Goal: Task Accomplishment & Management: Complete application form

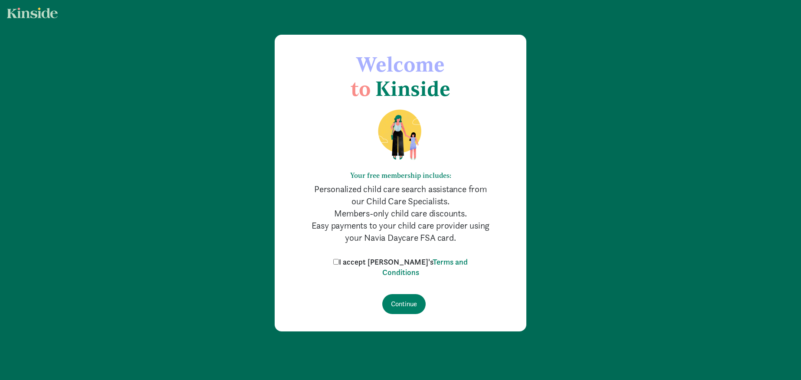
click at [339, 259] on input "I accept [PERSON_NAME]'s Terms and Conditions" at bounding box center [336, 262] width 6 height 6
checkbox input "true"
click at [410, 309] on input "Continue" at bounding box center [403, 304] width 43 height 20
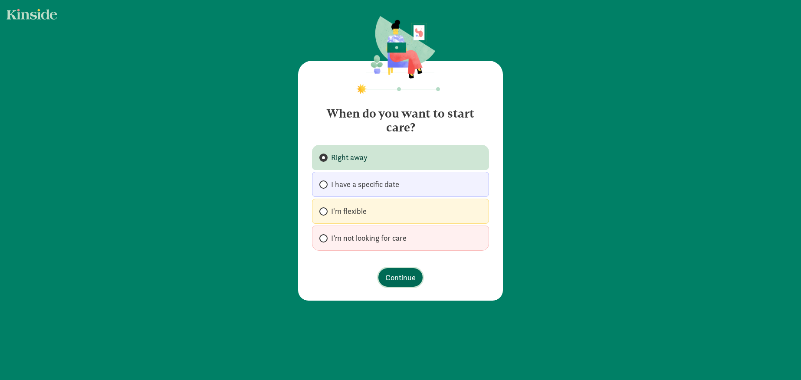
click at [397, 274] on span "Continue" at bounding box center [401, 278] width 30 height 12
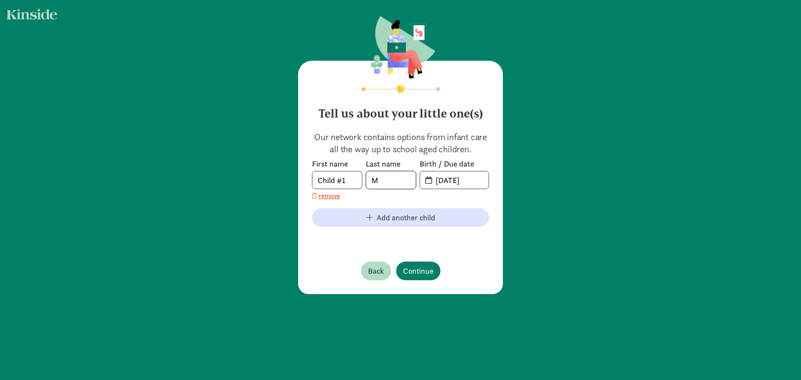
drag, startPoint x: 383, startPoint y: 184, endPoint x: 363, endPoint y: 181, distance: 20.7
click at [363, 181] on div "First name Child #1 Last name M Birth / Due date [DATE]" at bounding box center [400, 174] width 177 height 30
type input "[PERSON_NAME]"
drag, startPoint x: 351, startPoint y: 181, endPoint x: 271, endPoint y: 166, distance: 81.3
click at [271, 166] on div "Tell us about your little one(s) Our network contains options from infant care …" at bounding box center [400, 156] width 801 height 312
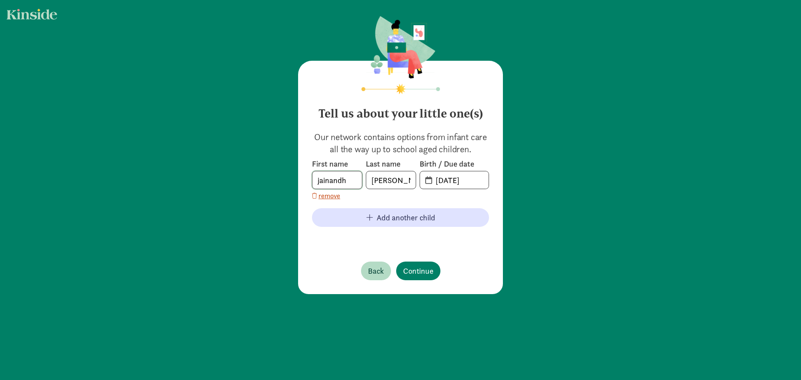
type input "jainandh"
click at [453, 185] on input "[DATE]" at bounding box center [460, 179] width 58 height 17
drag, startPoint x: 477, startPoint y: 180, endPoint x: 411, endPoint y: 174, distance: 66.2
click at [411, 174] on div "First name [PERSON_NAME] Last name [PERSON_NAME] Birth / Due date [DATE]" at bounding box center [400, 174] width 177 height 30
type input "4"
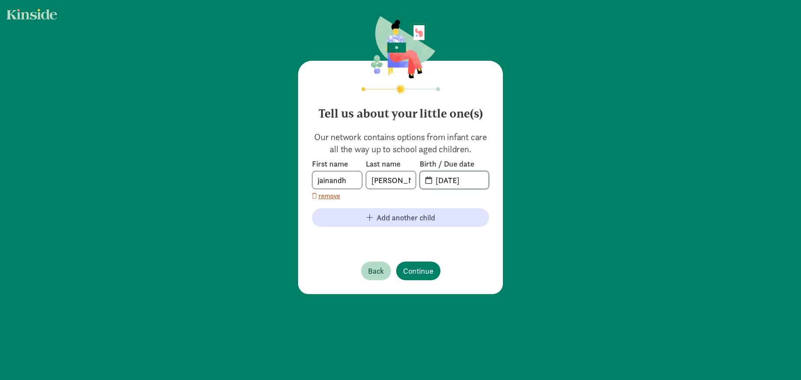
type input "[DATE]"
click at [454, 234] on footer at bounding box center [400, 239] width 177 height 10
click at [404, 272] on span "Continue" at bounding box center [418, 271] width 30 height 12
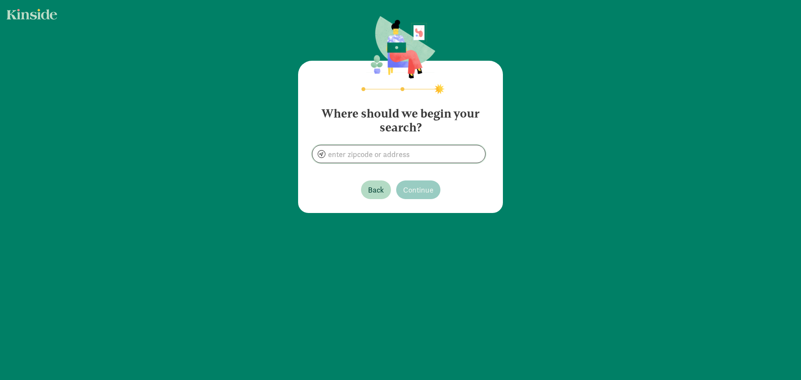
click at [381, 160] on input at bounding box center [399, 153] width 173 height 17
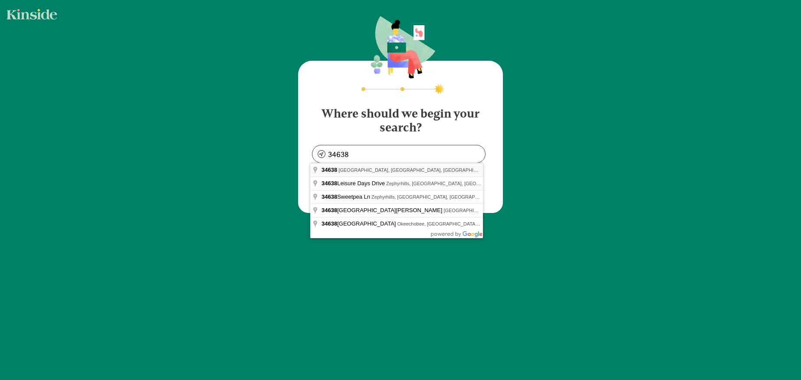
type input "[GEOGRAPHIC_DATA], [GEOGRAPHIC_DATA]"
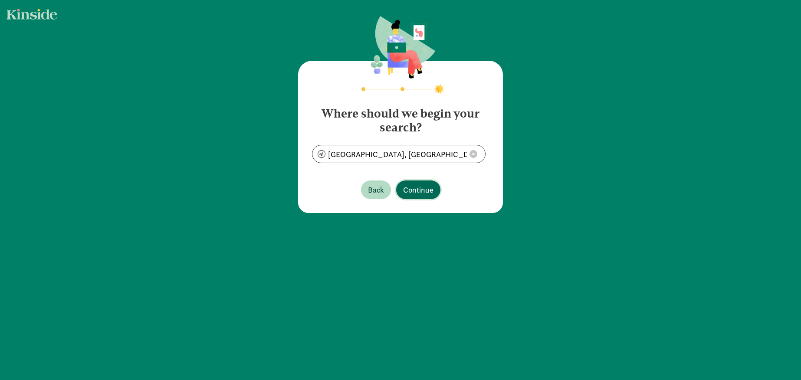
click at [416, 193] on span "Continue" at bounding box center [418, 190] width 30 height 12
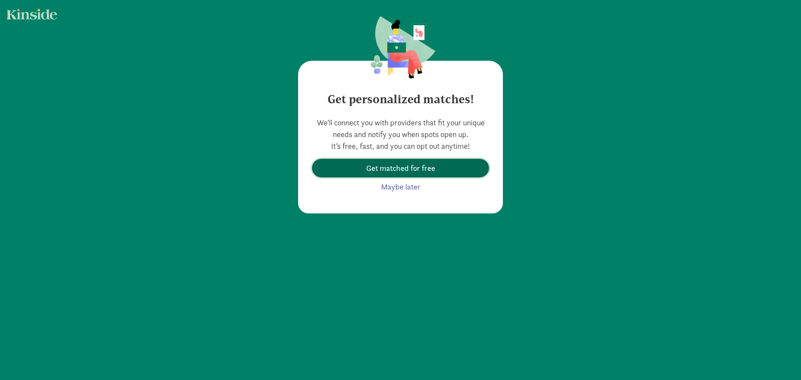
click at [404, 172] on span "Get matched for free" at bounding box center [400, 168] width 69 height 12
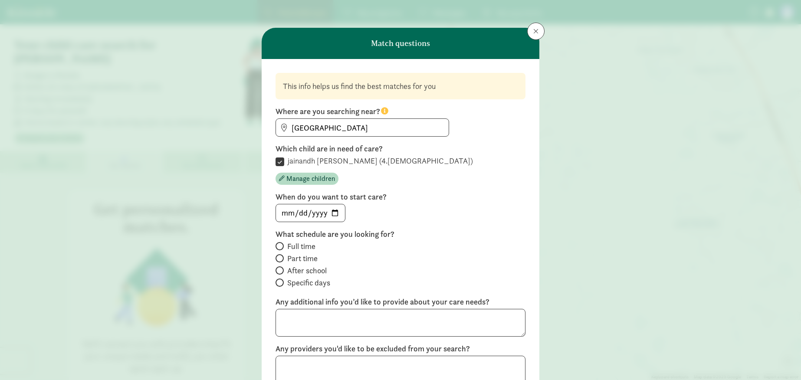
scroll to position [11, 0]
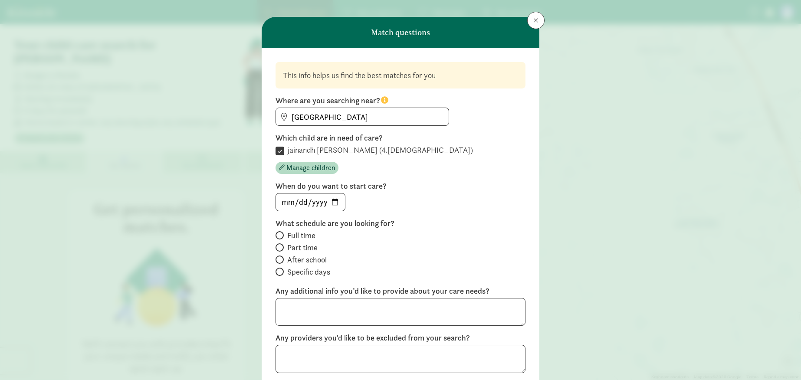
click at [307, 236] on span "Full time" at bounding box center [301, 236] width 28 height 10
click at [281, 236] on input "Full time" at bounding box center [279, 236] width 6 height 6
radio input "true"
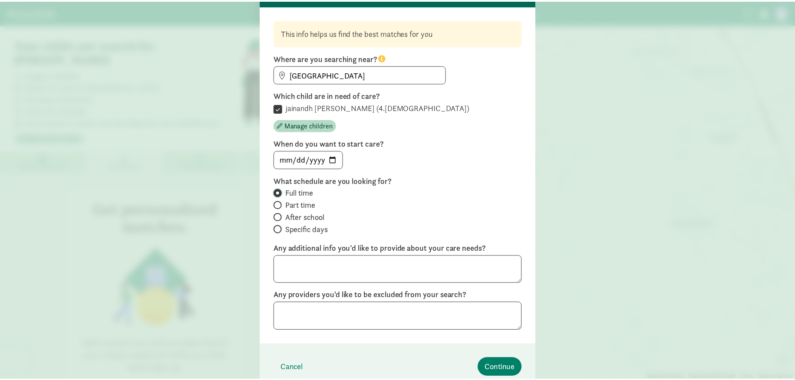
scroll to position [92, 0]
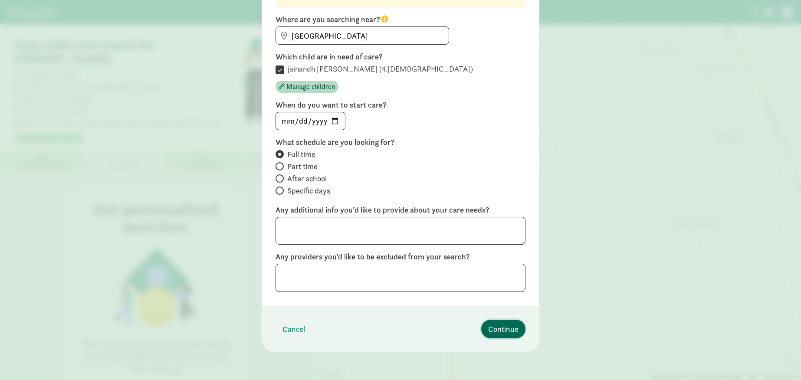
click at [490, 329] on span "Continue" at bounding box center [503, 329] width 30 height 12
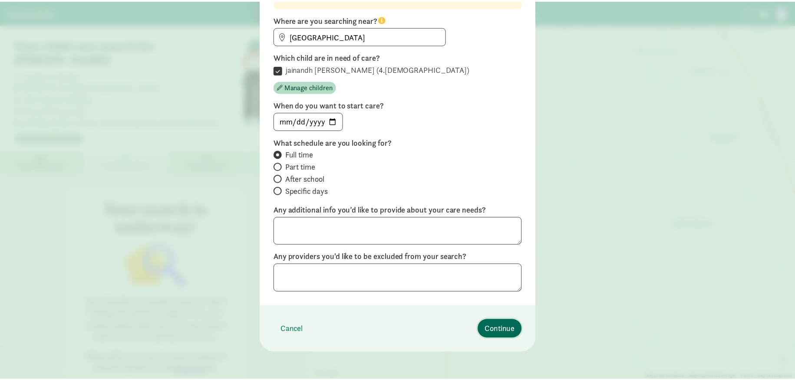
scroll to position [0, 0]
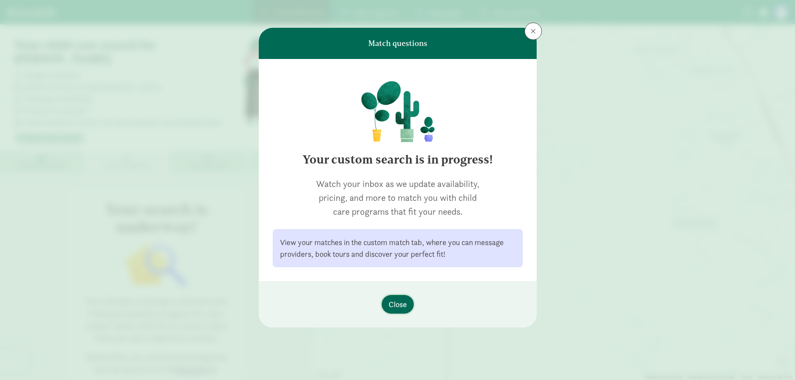
click at [402, 304] on span "Close" at bounding box center [398, 305] width 18 height 12
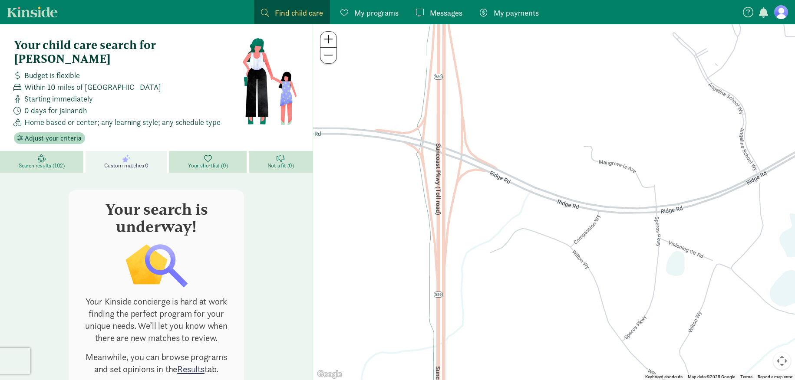
drag, startPoint x: 392, startPoint y: 196, endPoint x: 574, endPoint y: 180, distance: 182.2
click at [574, 180] on div at bounding box center [554, 202] width 482 height 356
